Goal: Information Seeking & Learning: Learn about a topic

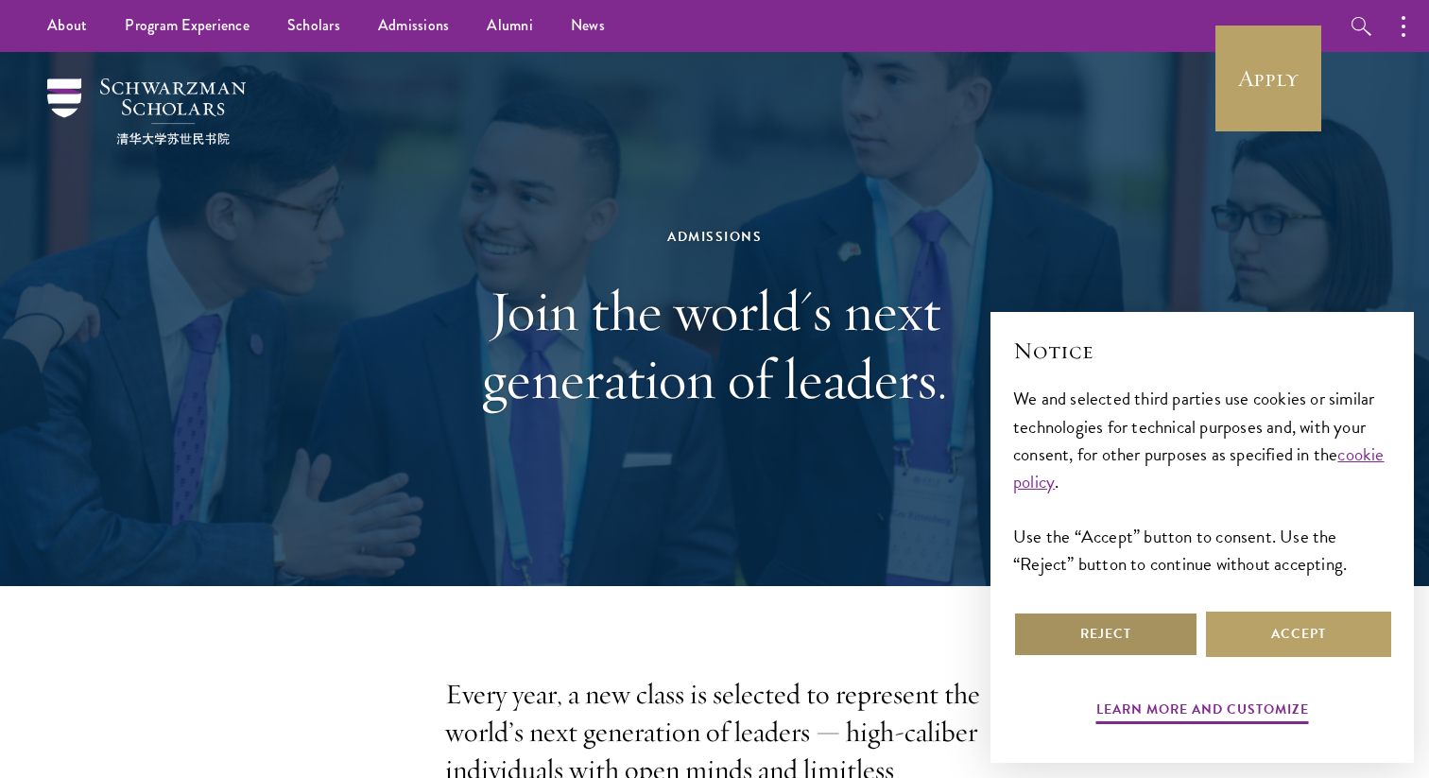
click at [1186, 630] on button "Reject" at bounding box center [1105, 634] width 185 height 45
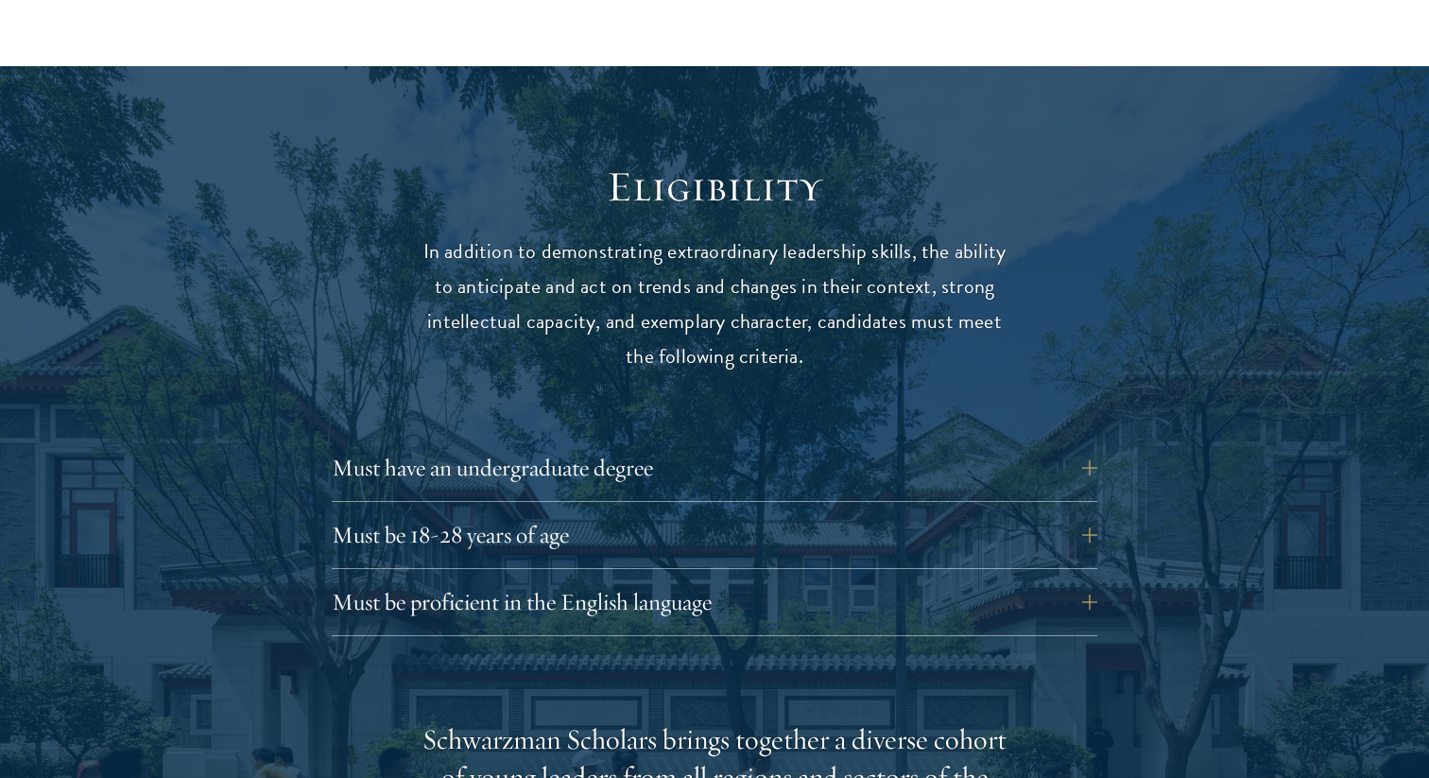
scroll to position [2396, 0]
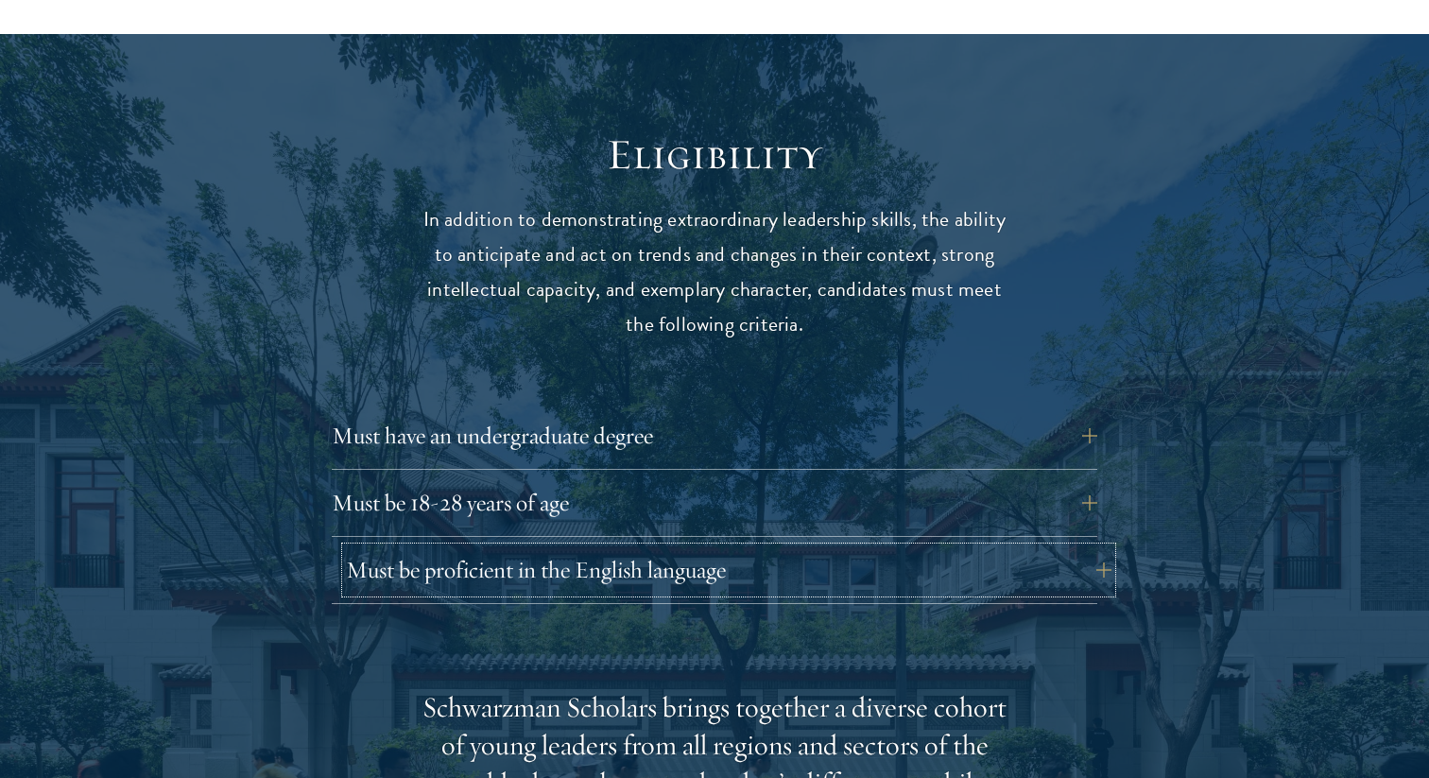
click at [757, 547] on button "Must be proficient in the English language" at bounding box center [729, 569] width 766 height 45
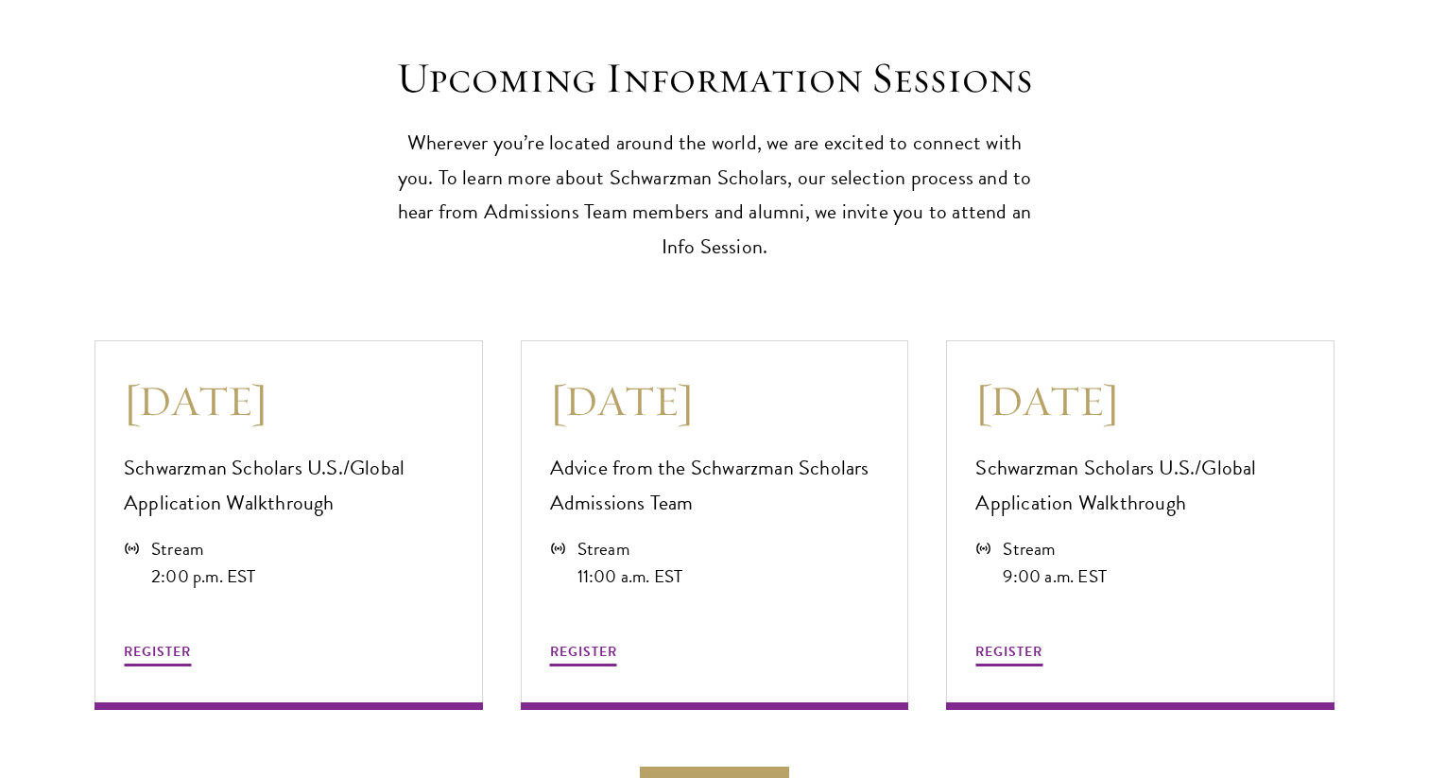
scroll to position [5494, 0]
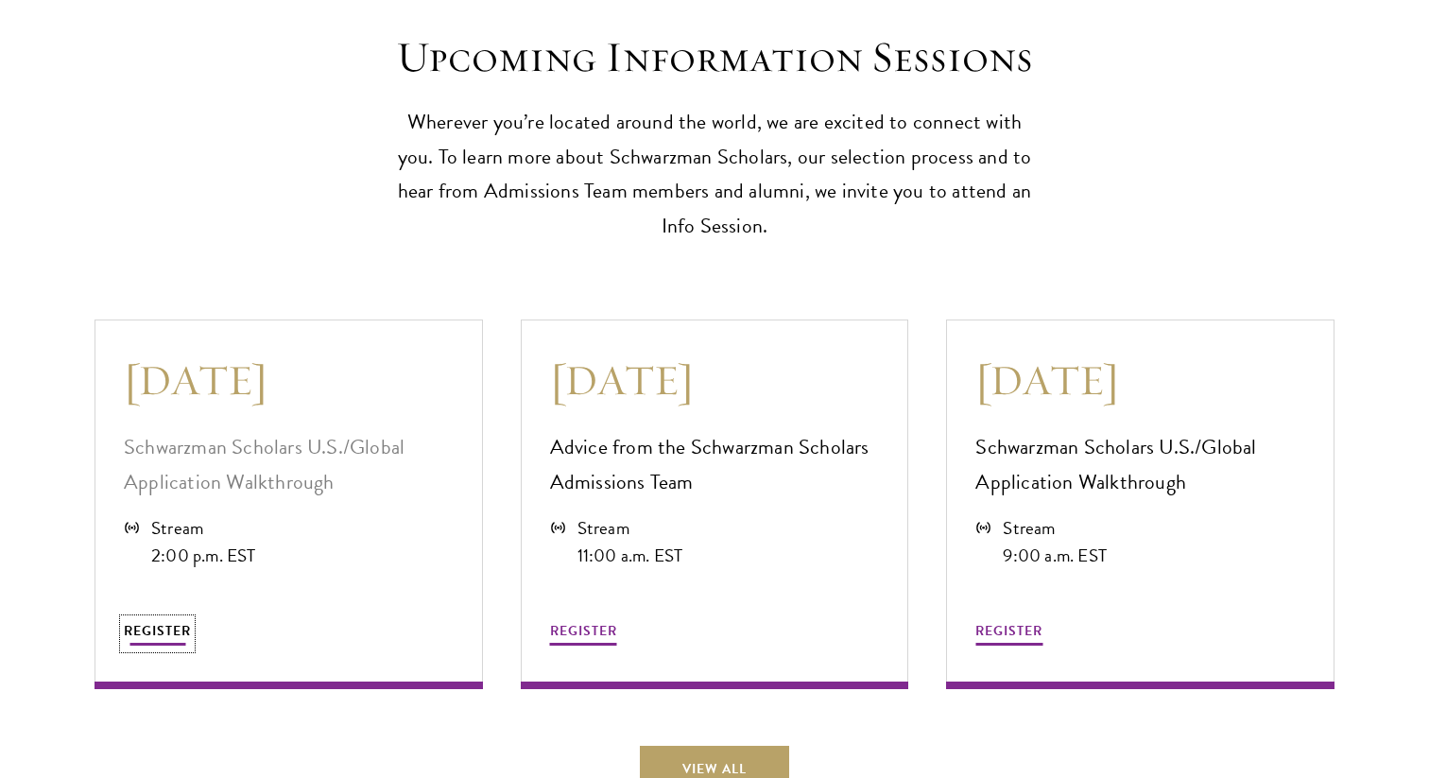
click at [173, 621] on span "REGISTER" at bounding box center [157, 631] width 67 height 20
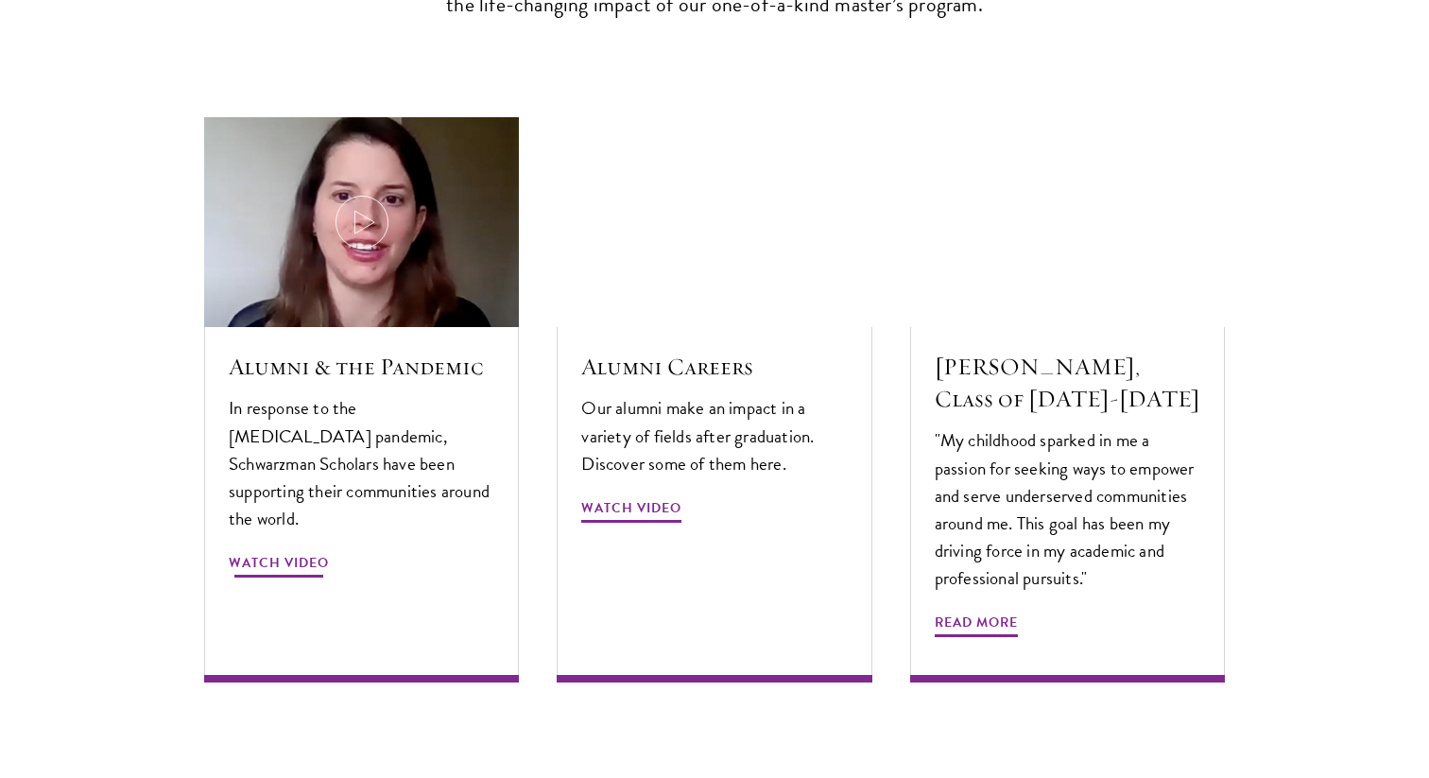
scroll to position [5694, 0]
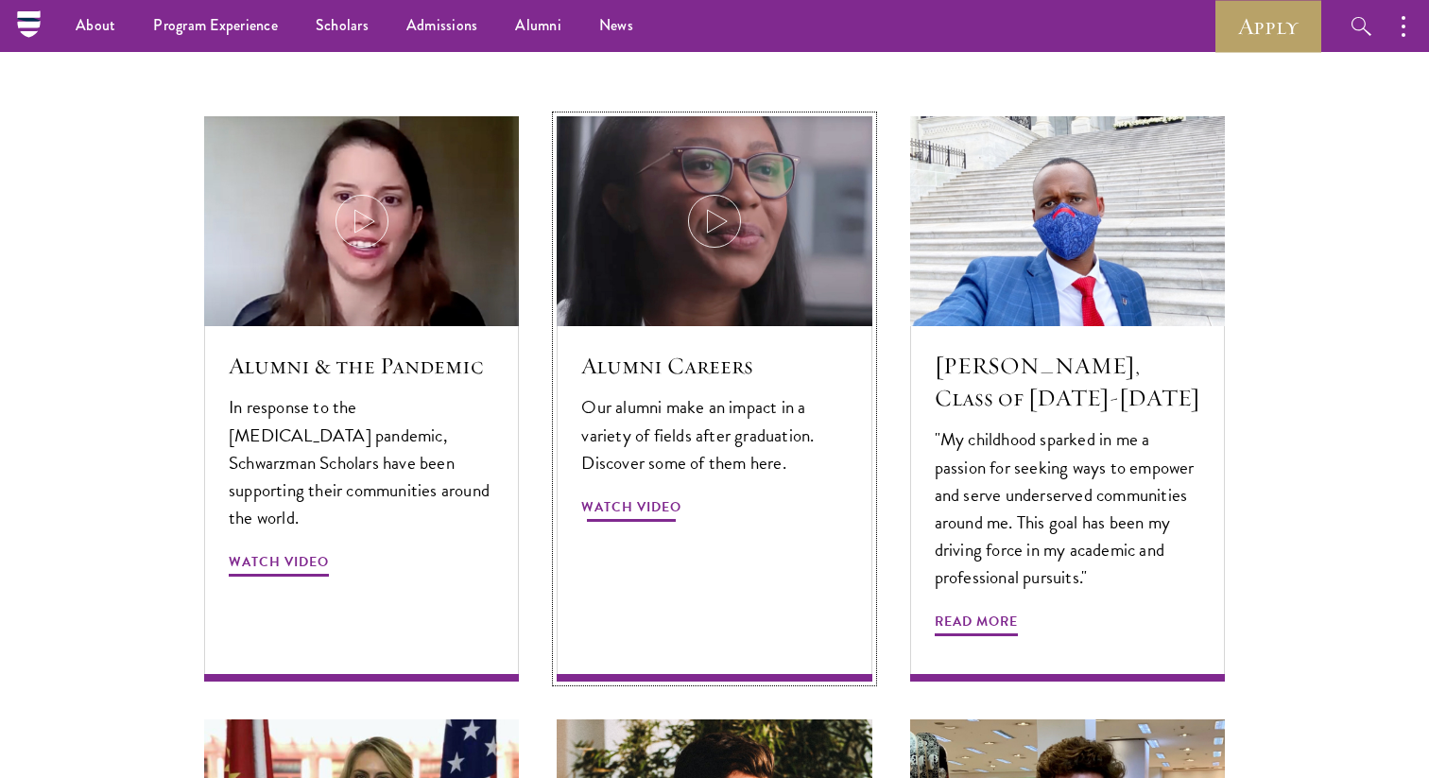
click at [696, 326] on div "Alumni Careers Our alumni make an impact in a variety of fields after graduatio…" at bounding box center [714, 503] width 315 height 354
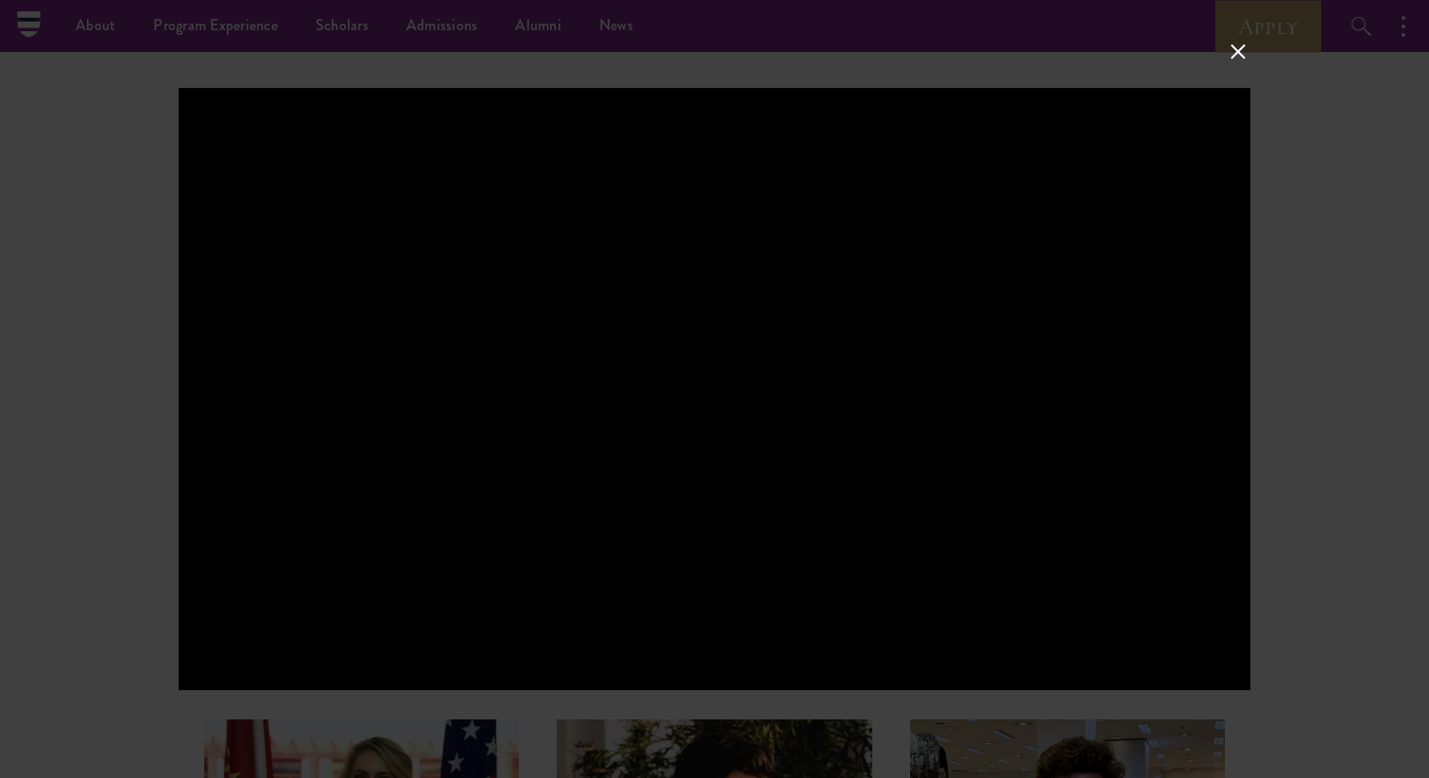
click at [1230, 55] on button at bounding box center [1238, 51] width 25 height 25
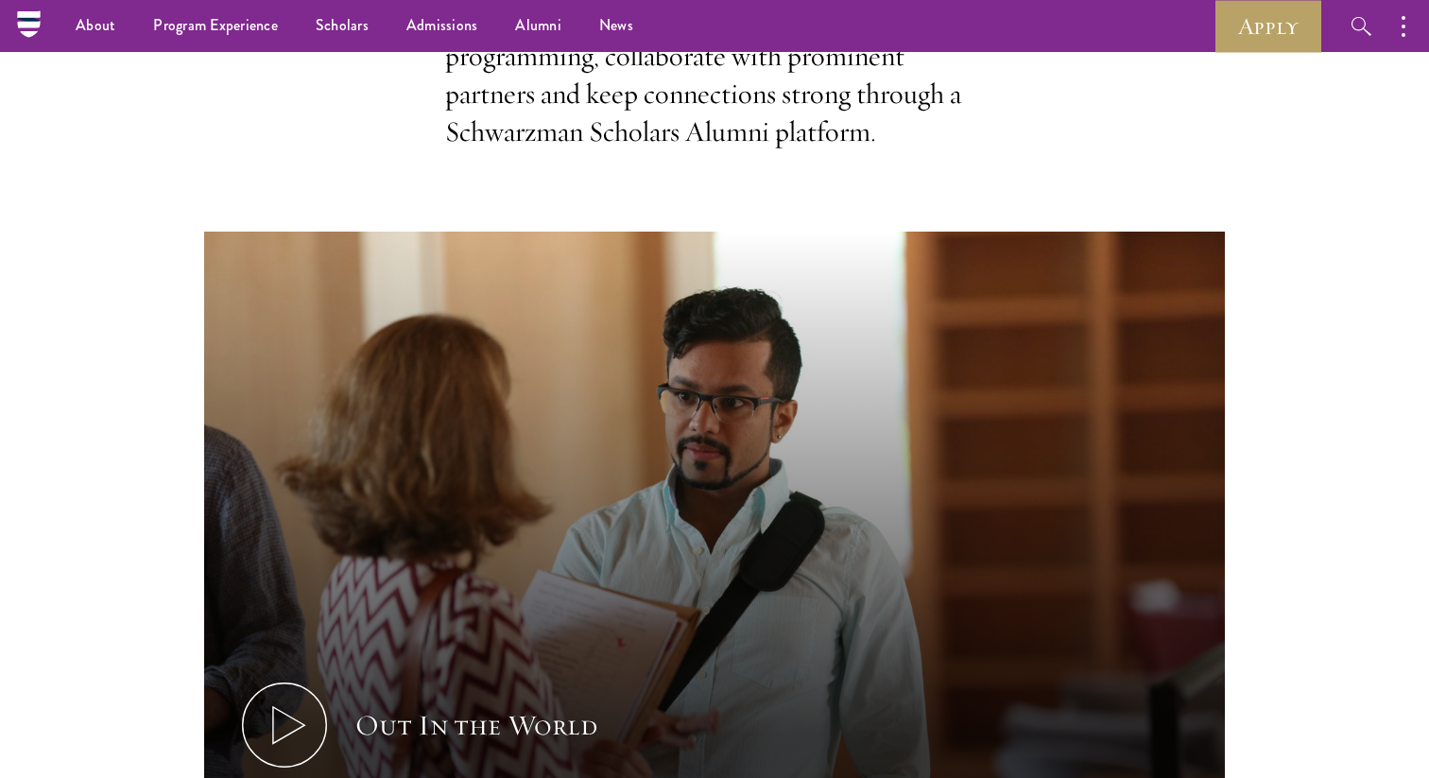
scroll to position [0, 0]
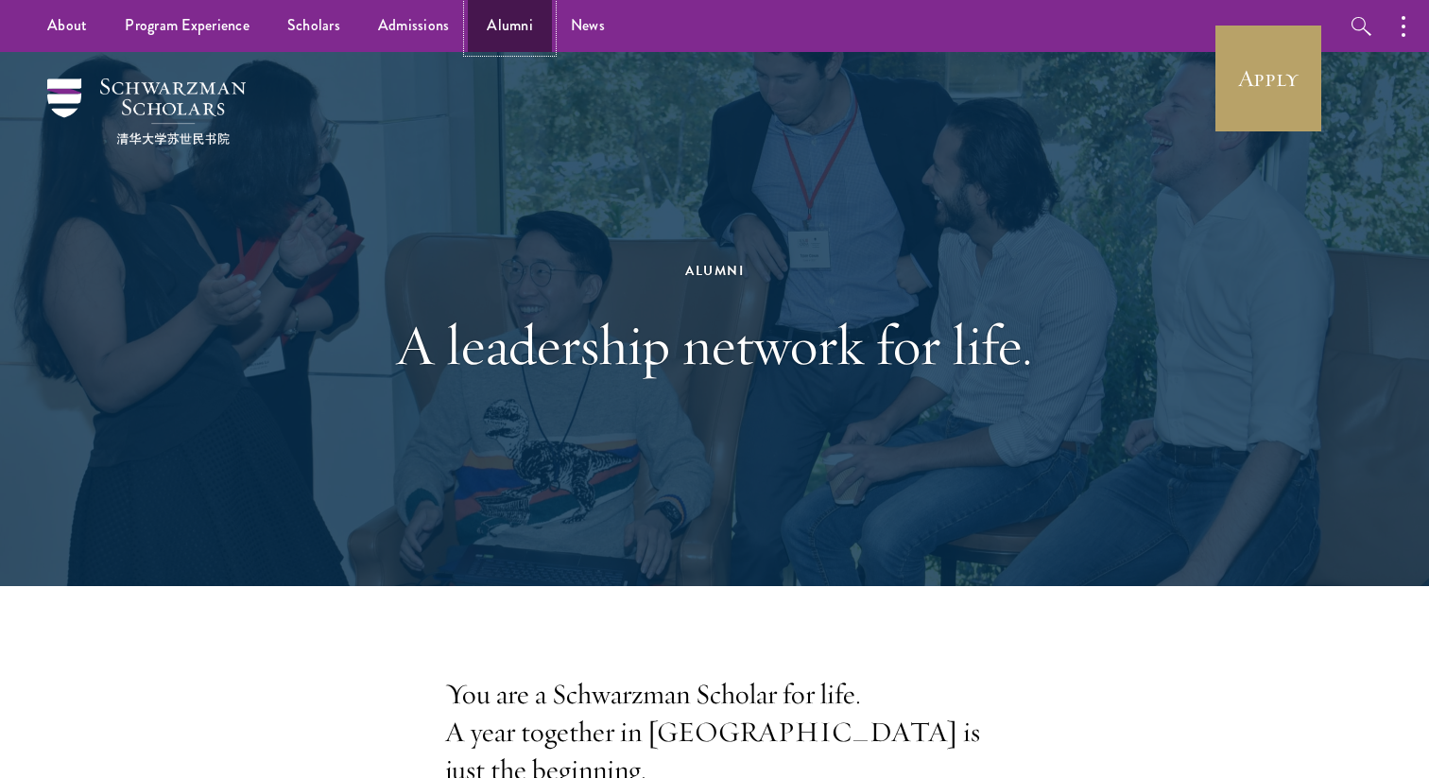
click at [508, 21] on link "Alumni" at bounding box center [510, 26] width 84 height 52
click at [552, 26] on link "News" at bounding box center [588, 26] width 72 height 52
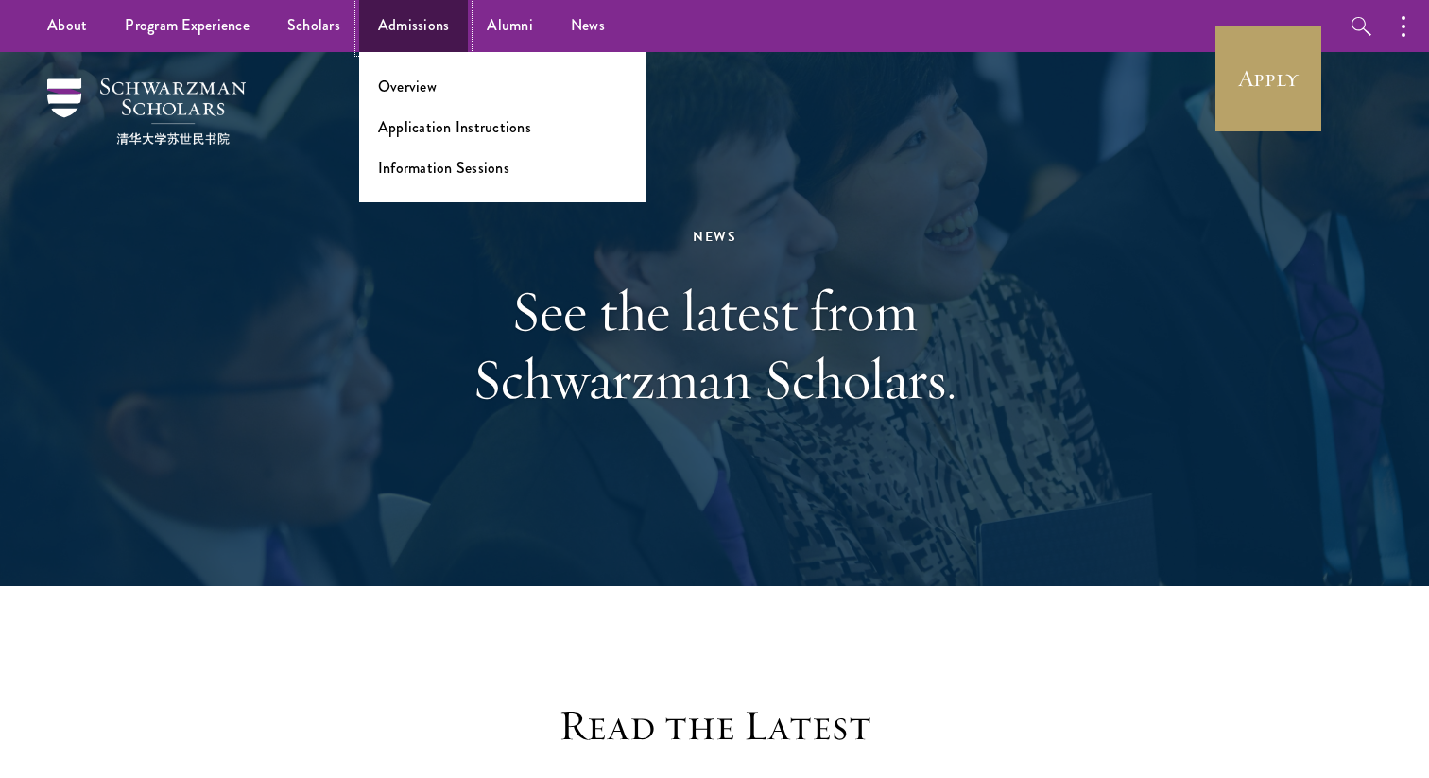
click at [403, 29] on link "Admissions" at bounding box center [414, 26] width 110 height 52
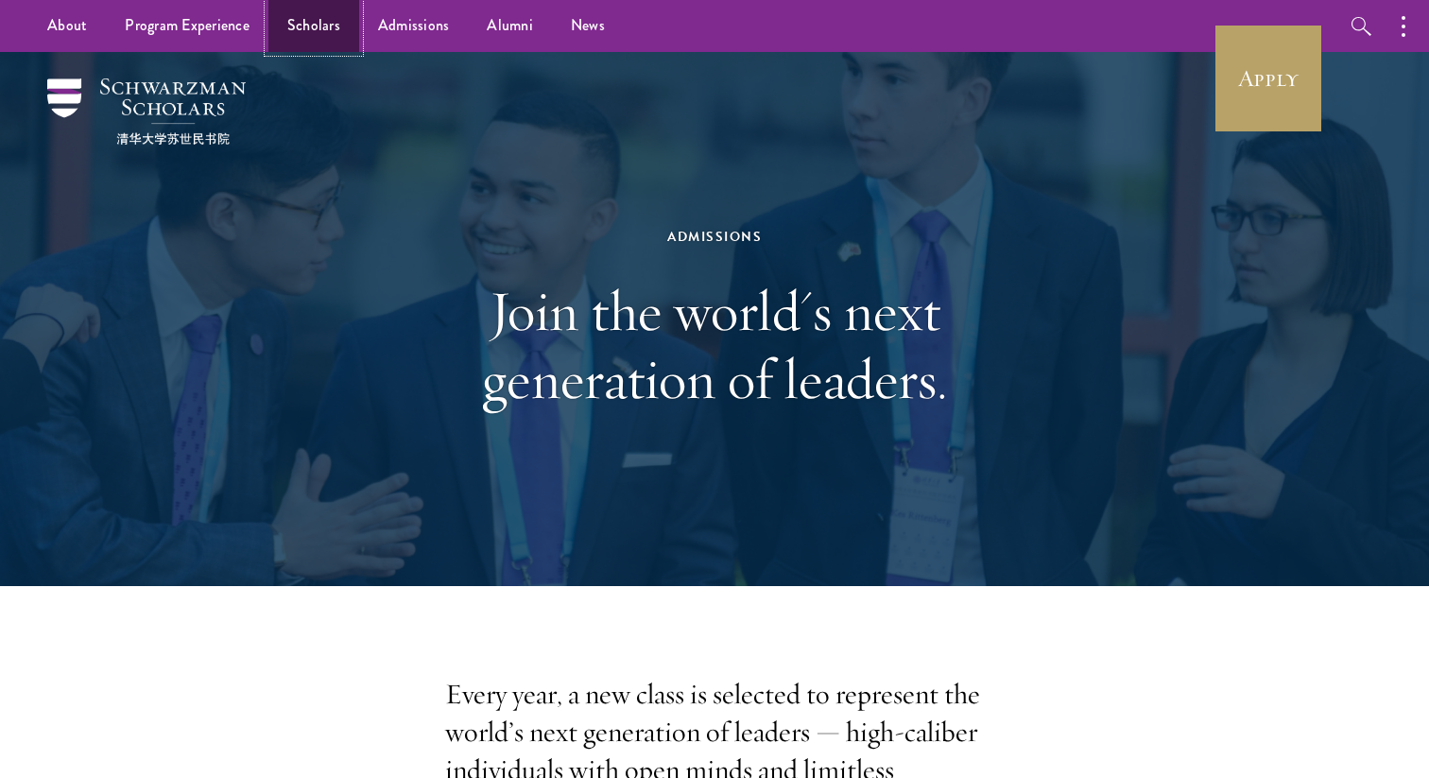
click at [302, 21] on link "Scholars" at bounding box center [313, 26] width 91 height 52
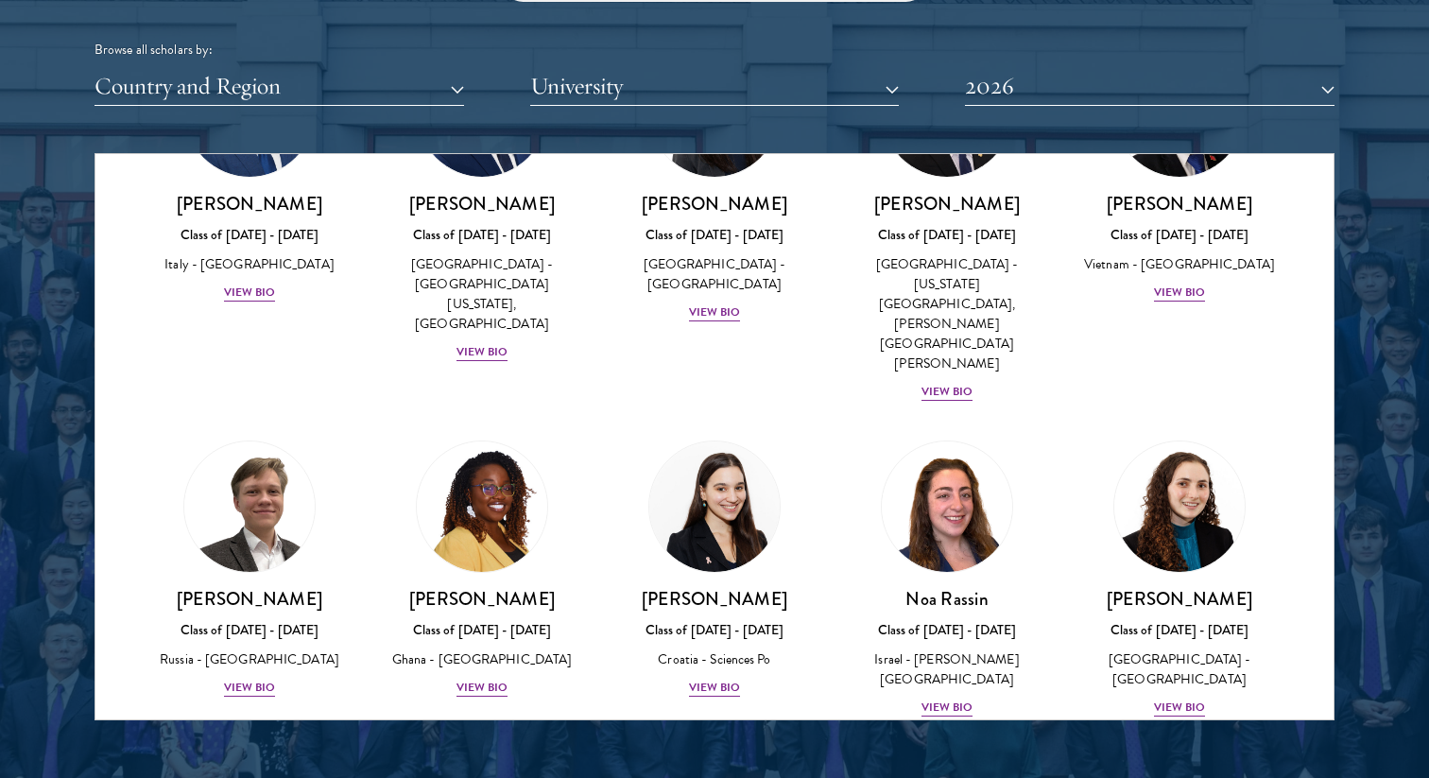
scroll to position [7000, 0]
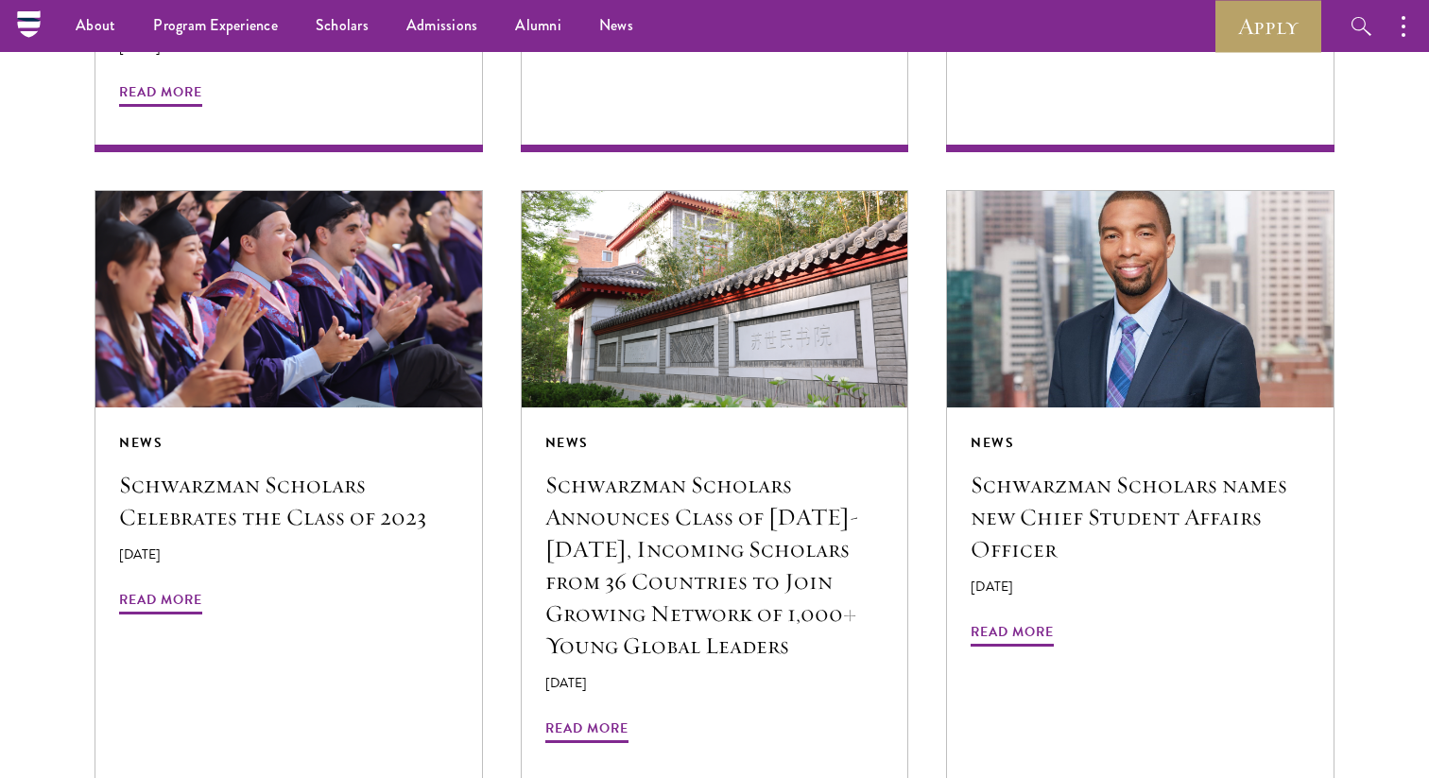
scroll to position [2754, 0]
